Goal: Task Accomplishment & Management: Manage account settings

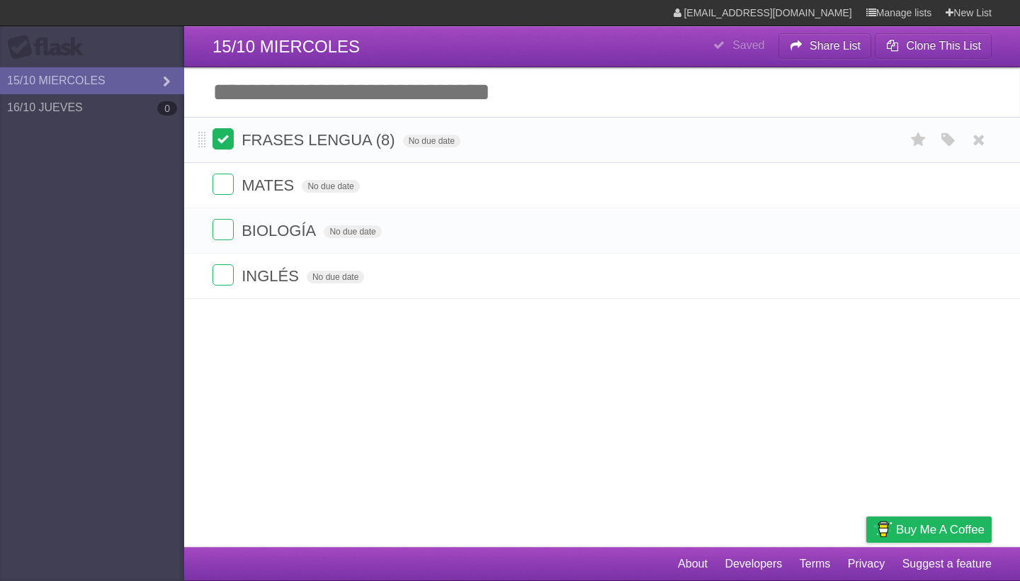
click at [220, 149] on label at bounding box center [223, 138] width 21 height 21
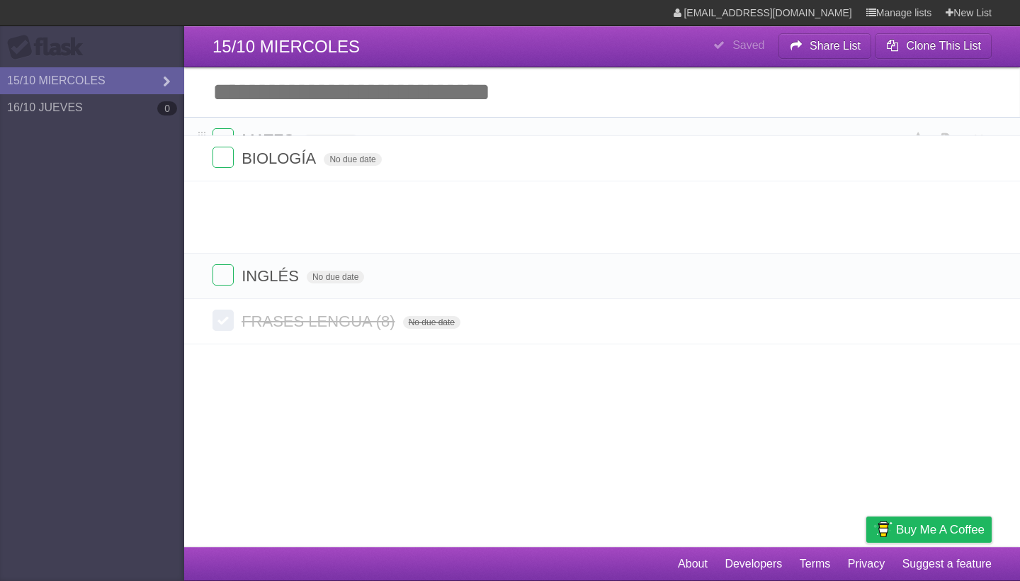
drag, startPoint x: 203, startPoint y: 181, endPoint x: 208, endPoint y: 147, distance: 35.0
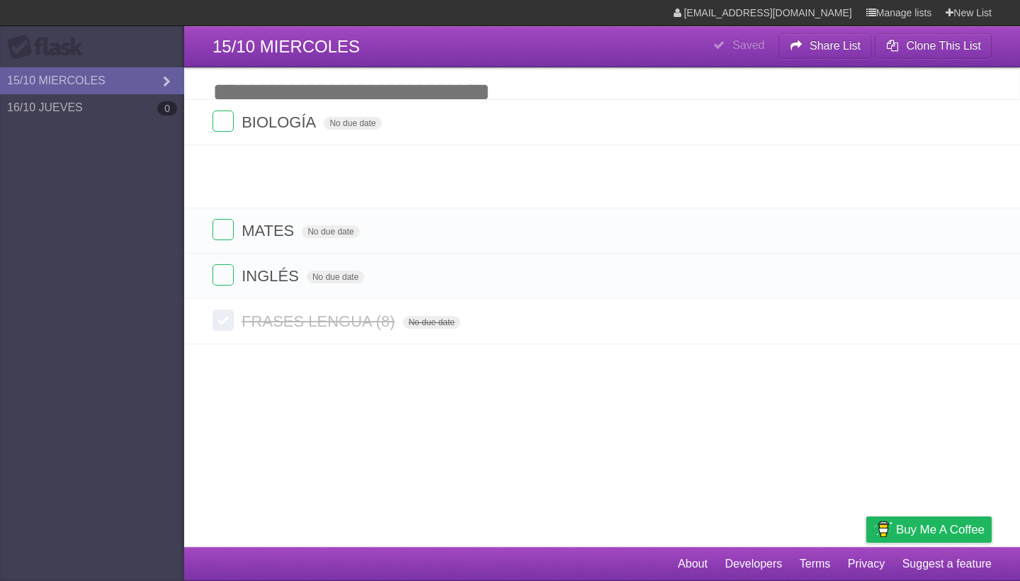
drag, startPoint x: 200, startPoint y: 186, endPoint x: 198, endPoint y: 108, distance: 78.7
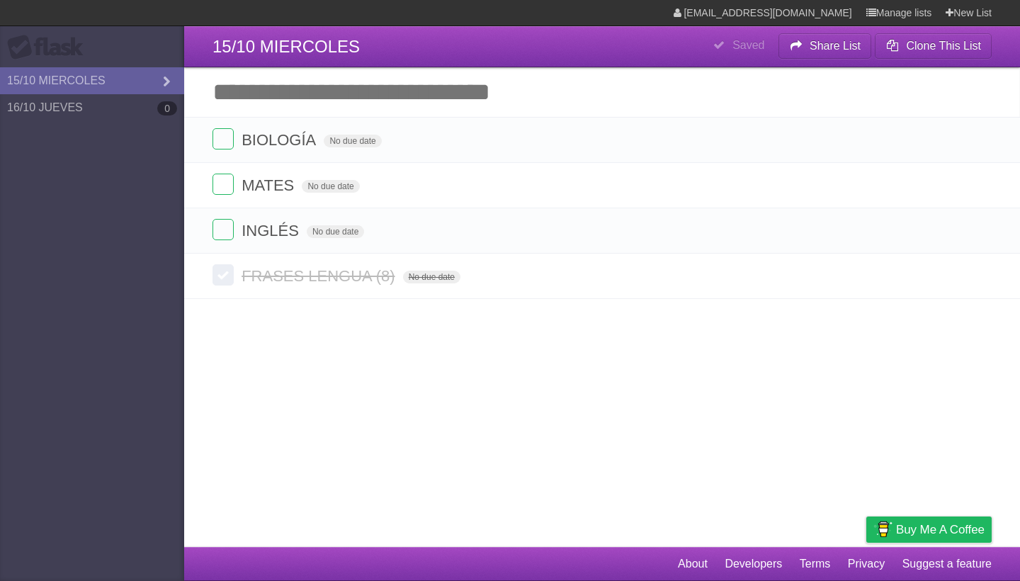
click at [448, 103] on input "Add another task" at bounding box center [602, 92] width 836 height 50
type input "***"
click input "*********" at bounding box center [0, 0] width 0 height 0
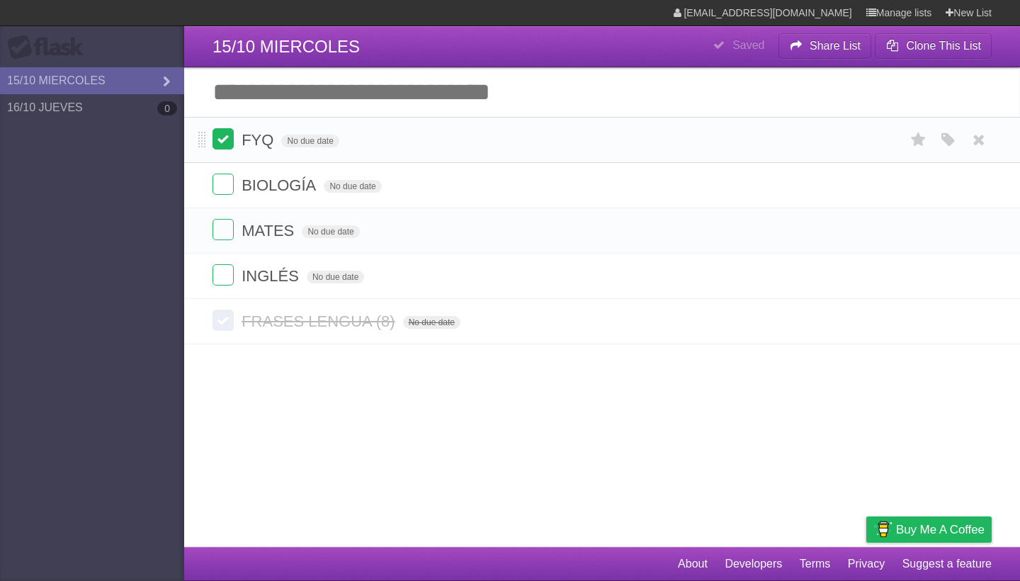
click at [229, 137] on label at bounding box center [223, 138] width 21 height 21
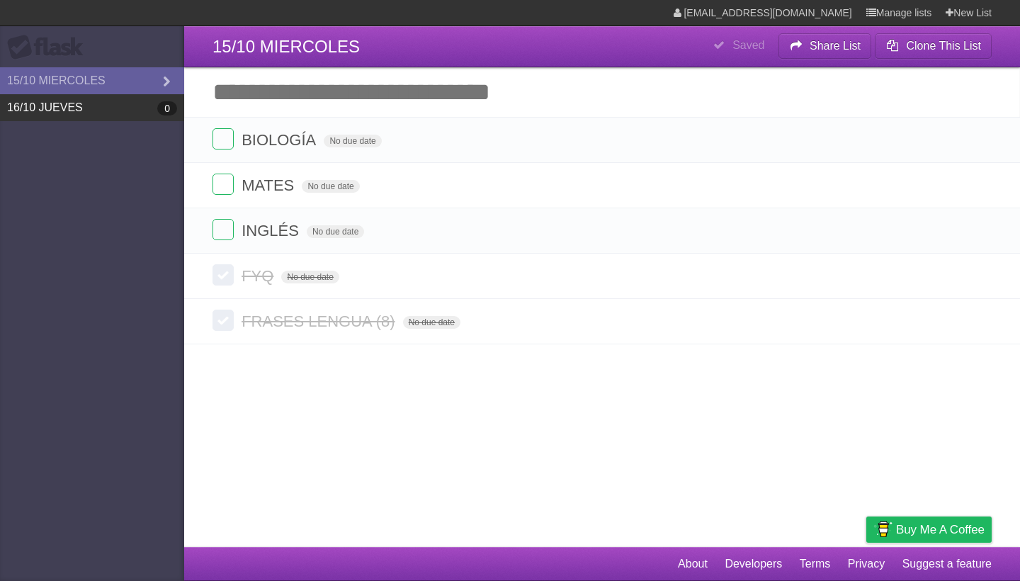
click at [130, 105] on link "16/10 JUEVES 0" at bounding box center [92, 107] width 184 height 27
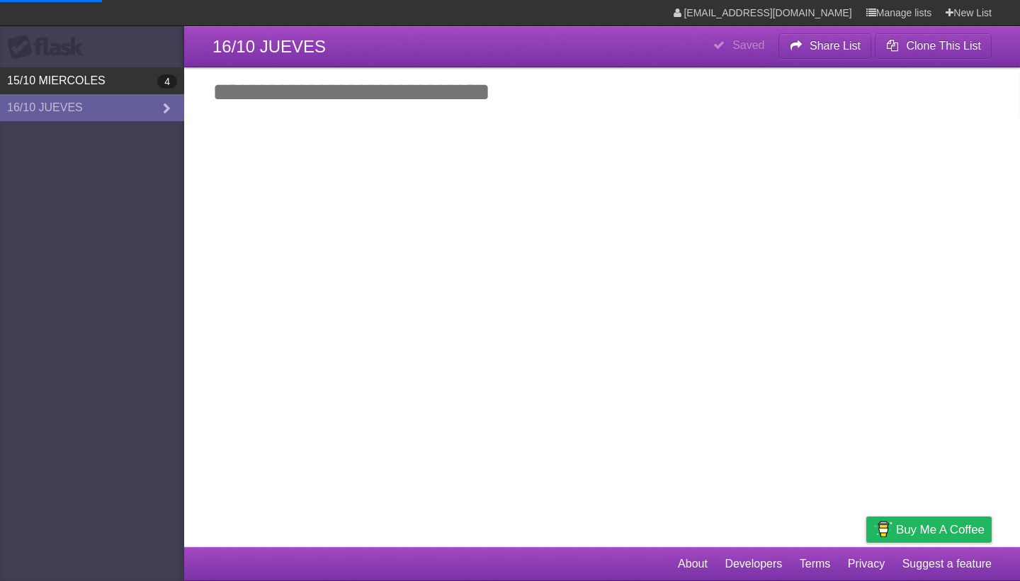
click at [127, 78] on link "15/10 MIERCOLES 4" at bounding box center [92, 80] width 184 height 27
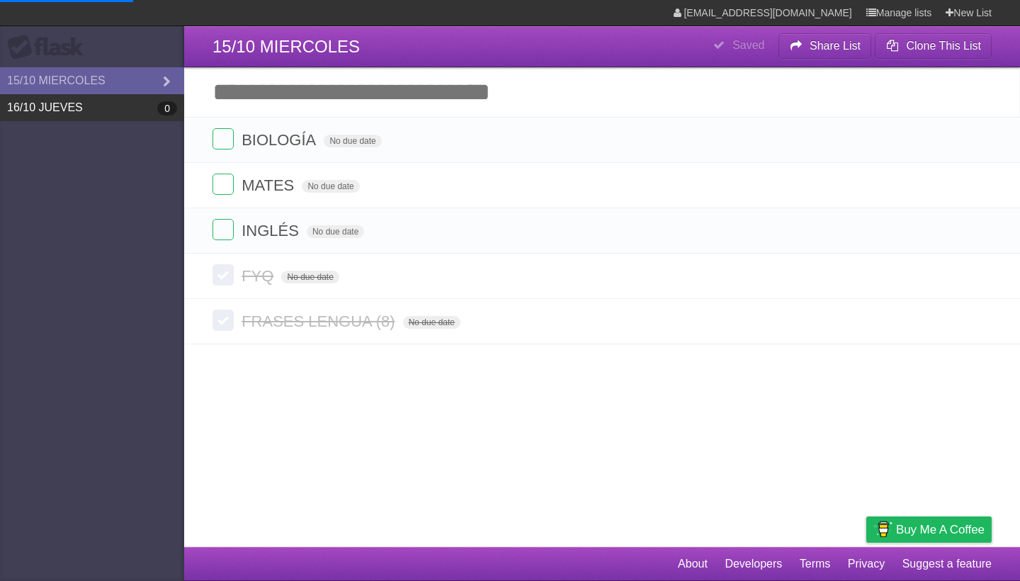
click at [115, 114] on link "16/10 JUEVES 0" at bounding box center [92, 107] width 184 height 27
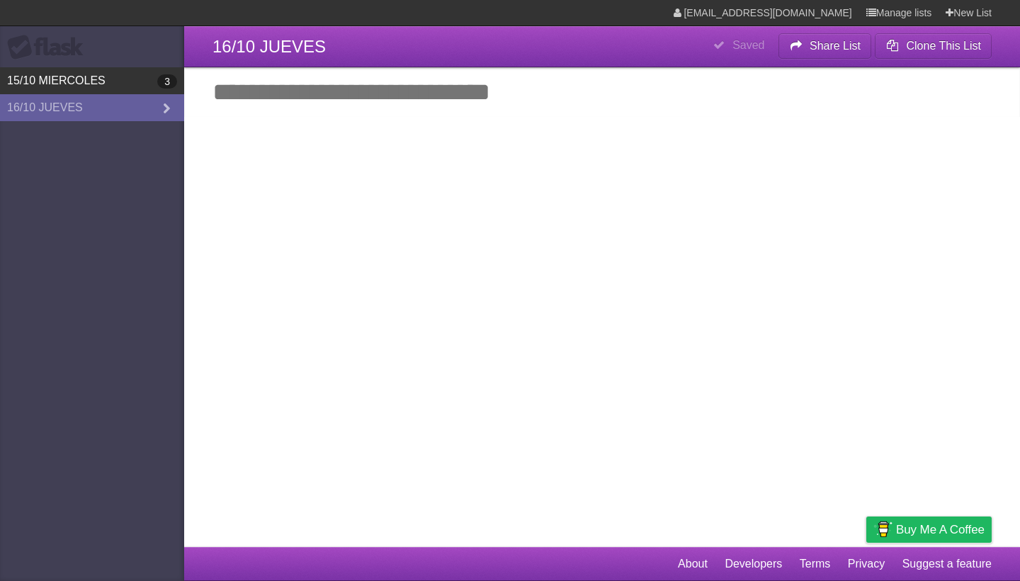
click at [93, 84] on link "15/10 MIERCOLES 3" at bounding box center [92, 80] width 184 height 27
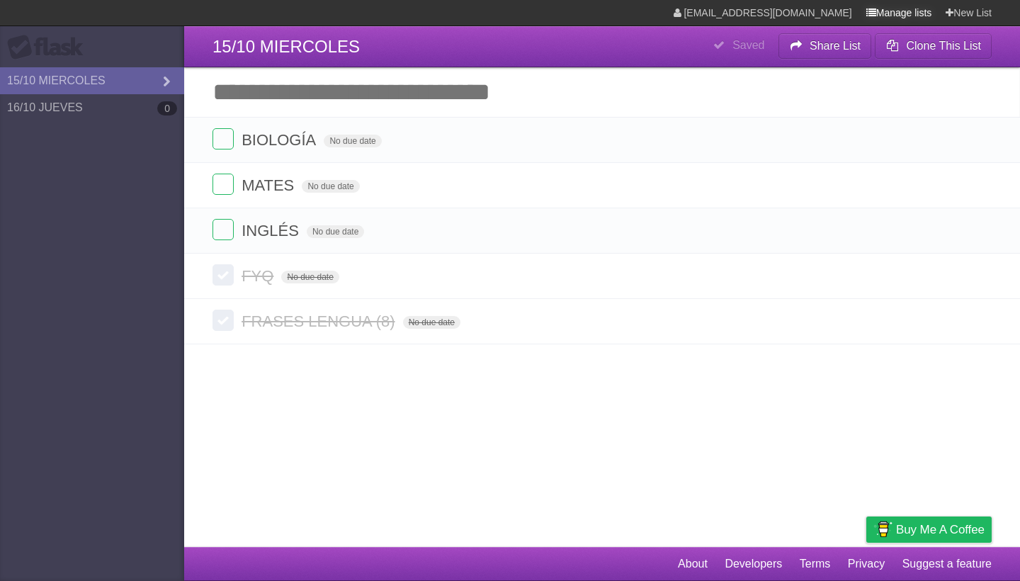
click at [849, 18] on link "Manage lists" at bounding box center [899, 13] width 66 height 26
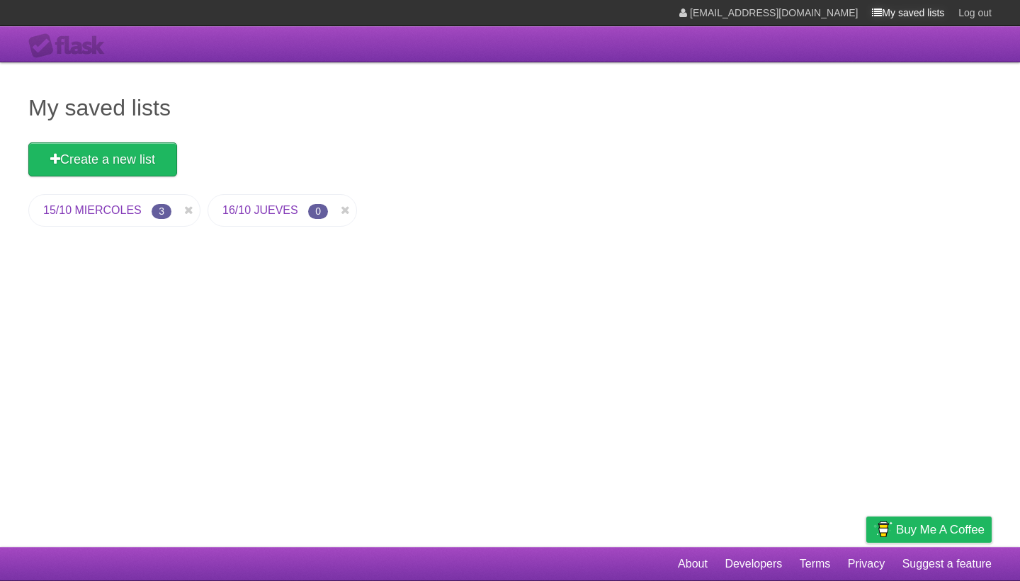
click at [849, 8] on link "My saved lists" at bounding box center [908, 13] width 72 height 26
click at [107, 209] on link "15/10 MIERCOLES" at bounding box center [92, 210] width 98 height 12
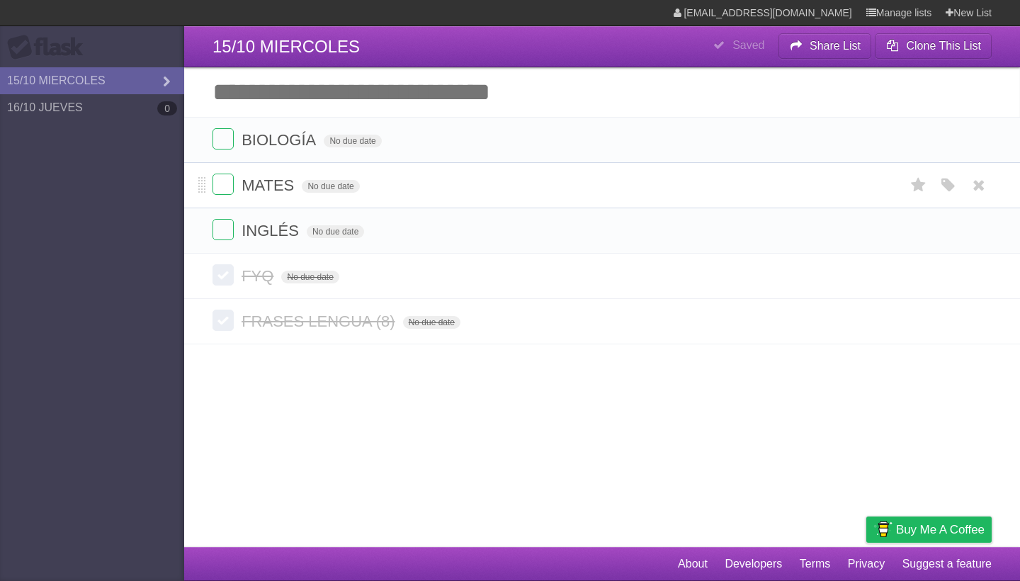
click at [226, 197] on form "MATES No due date White Red Blue Green Purple Orange" at bounding box center [602, 185] width 779 height 23
click at [229, 187] on label at bounding box center [223, 184] width 21 height 21
click at [754, 96] on input "Add another task" at bounding box center [602, 92] width 836 height 50
click at [849, 103] on input "Add another task" at bounding box center [602, 92] width 836 height 50
click at [698, 115] on input "Add another task" at bounding box center [602, 92] width 836 height 50
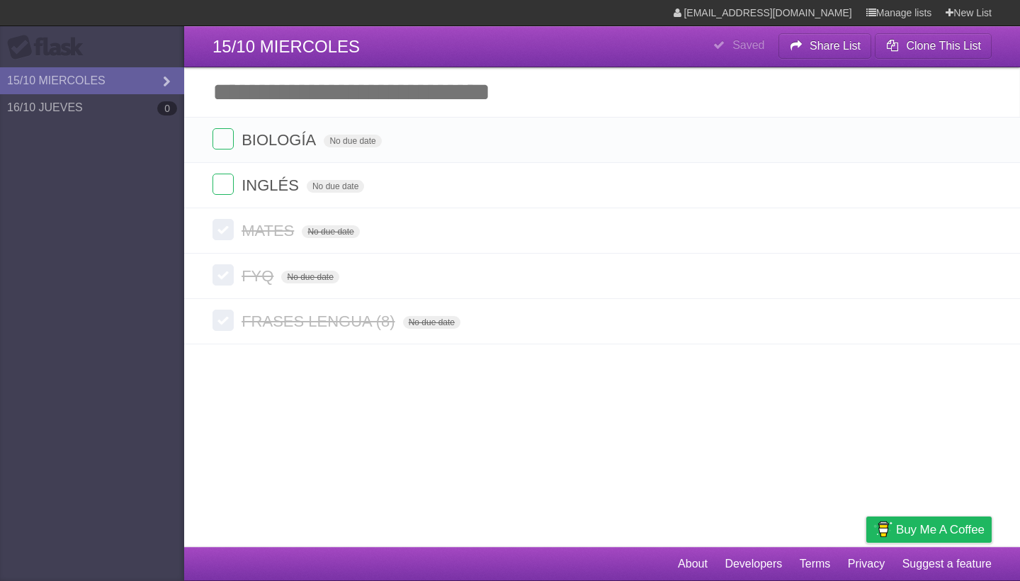
click at [577, 104] on input "Add another task" at bounding box center [602, 92] width 836 height 50
click at [430, 519] on article "**********" at bounding box center [510, 273] width 1020 height 547
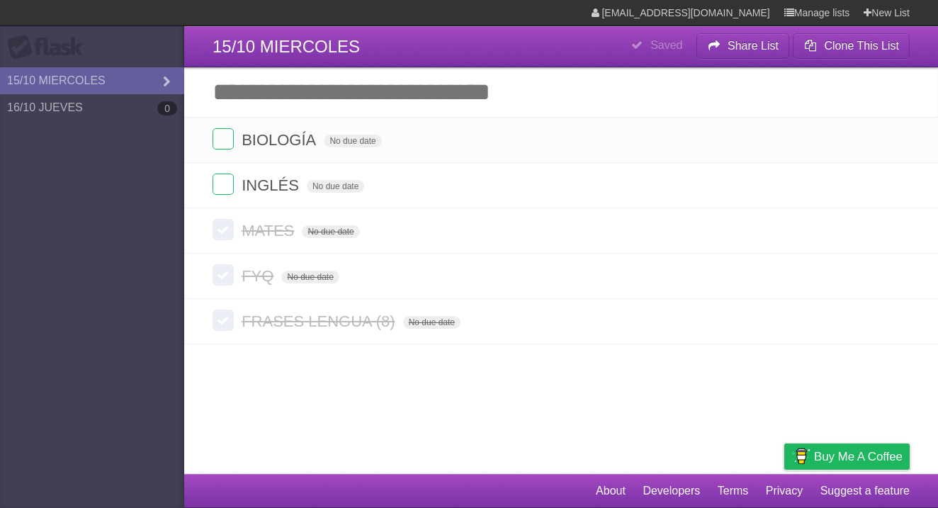
click at [228, 188] on label at bounding box center [223, 184] width 21 height 21
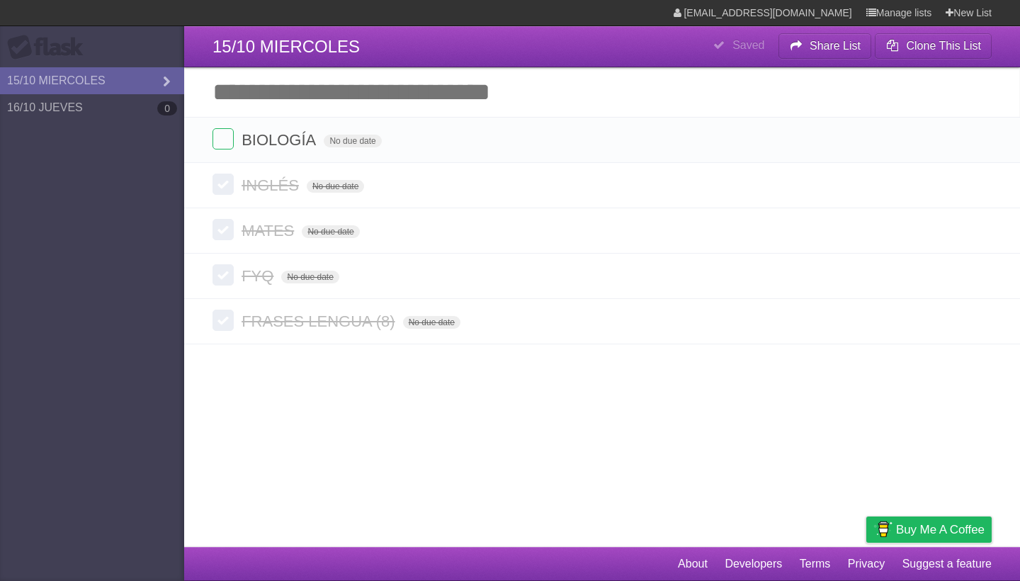
click at [706, 563] on link "About" at bounding box center [693, 563] width 30 height 27
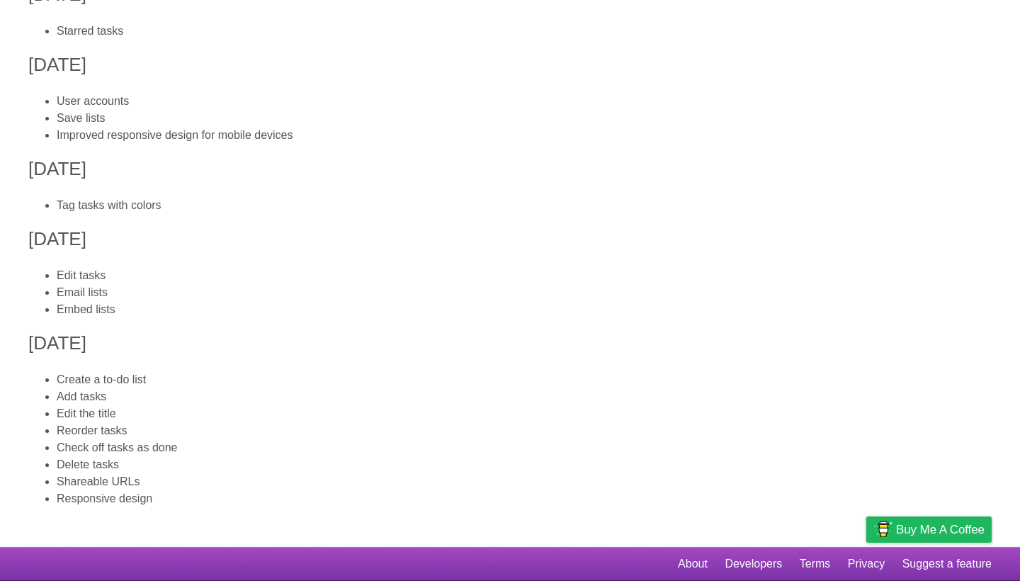
scroll to position [706, 0]
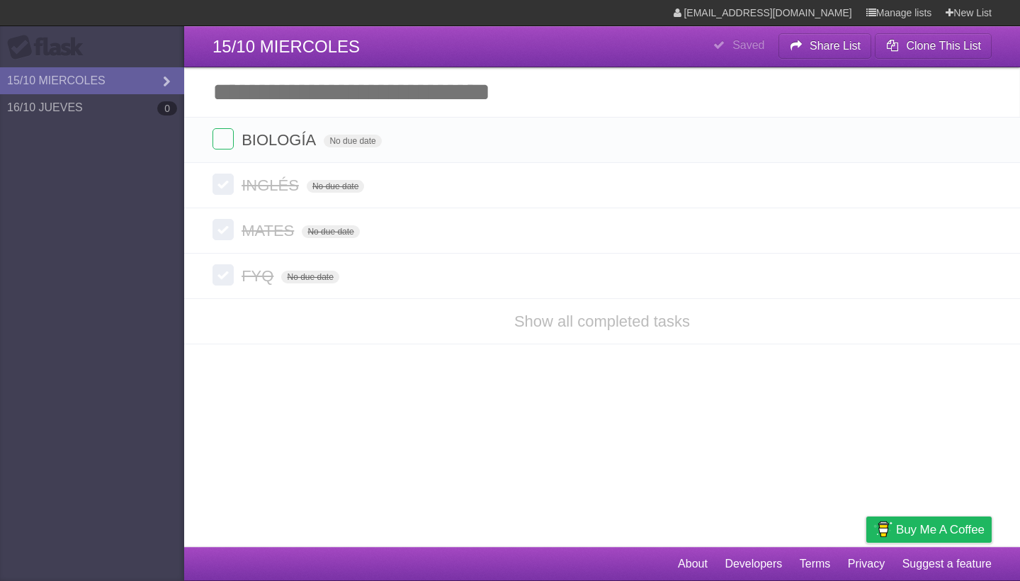
click at [540, 339] on li "Show all completed tasks" at bounding box center [602, 321] width 836 height 46
click at [531, 320] on link "Show all completed tasks" at bounding box center [602, 321] width 176 height 18
click at [530, 319] on link "Show all completed tasks" at bounding box center [602, 321] width 176 height 18
